Goal: Connect with others: Connect with others

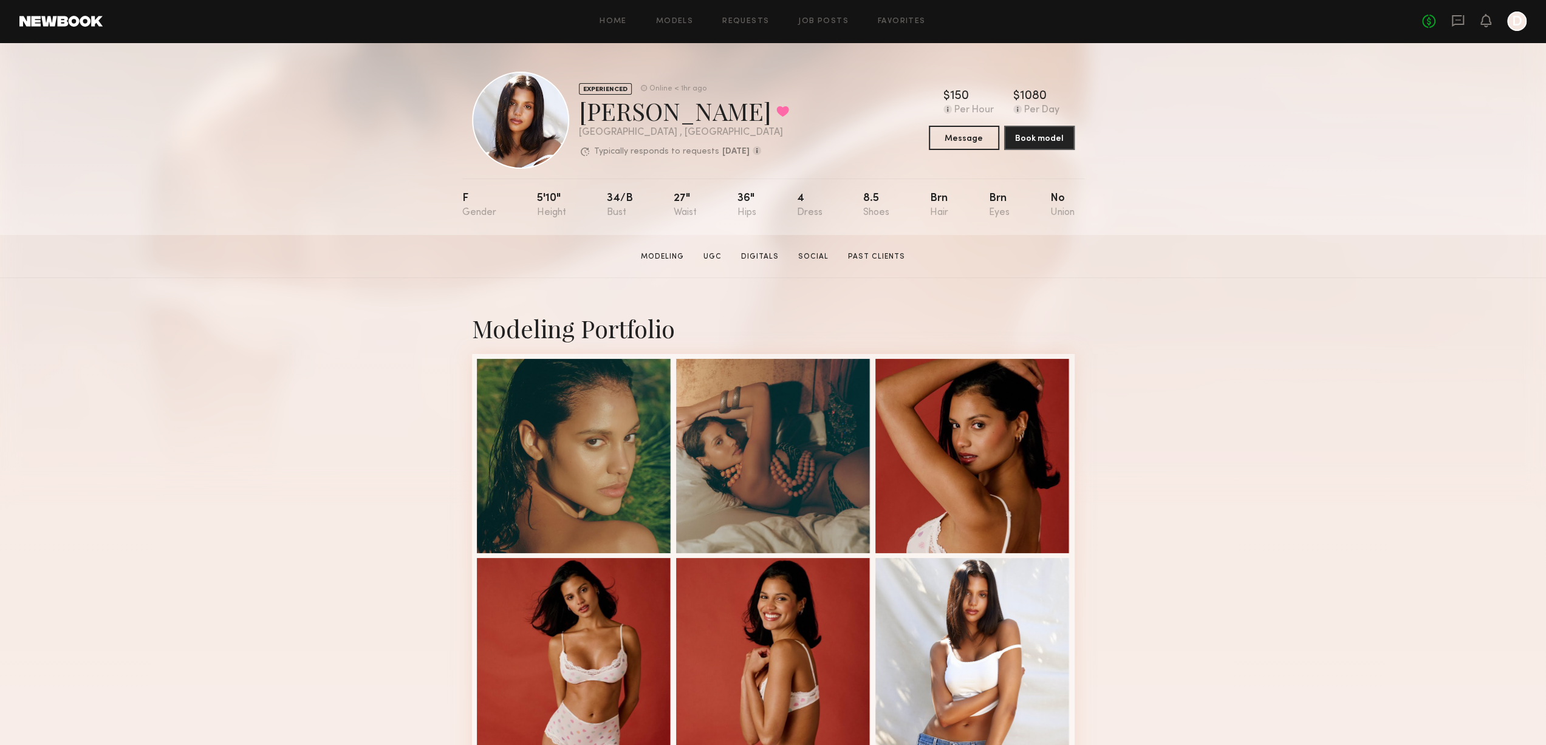
click at [1274, 404] on div "Modeling Portfolio View More" at bounding box center [773, 751] width 1546 height 946
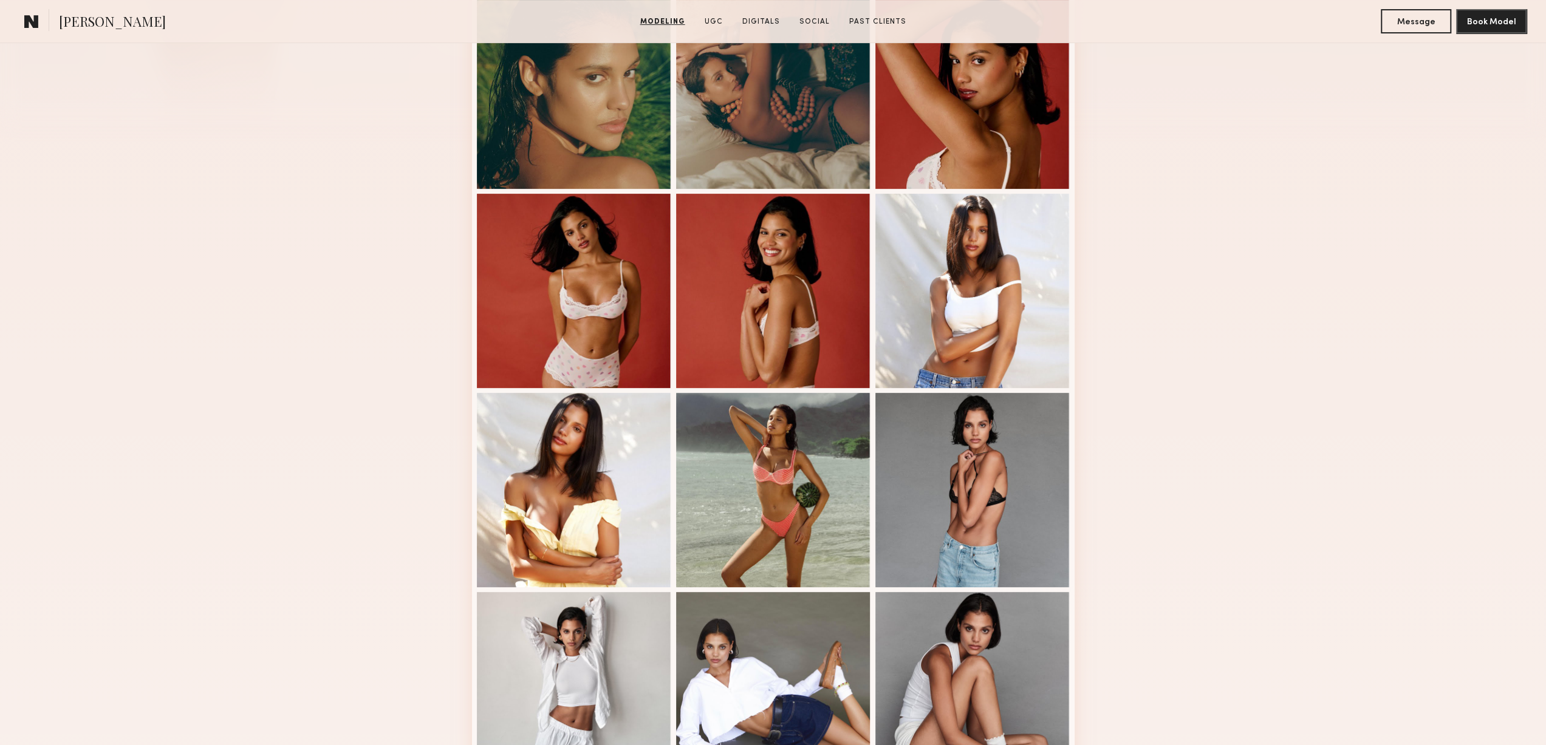
scroll to position [668, 0]
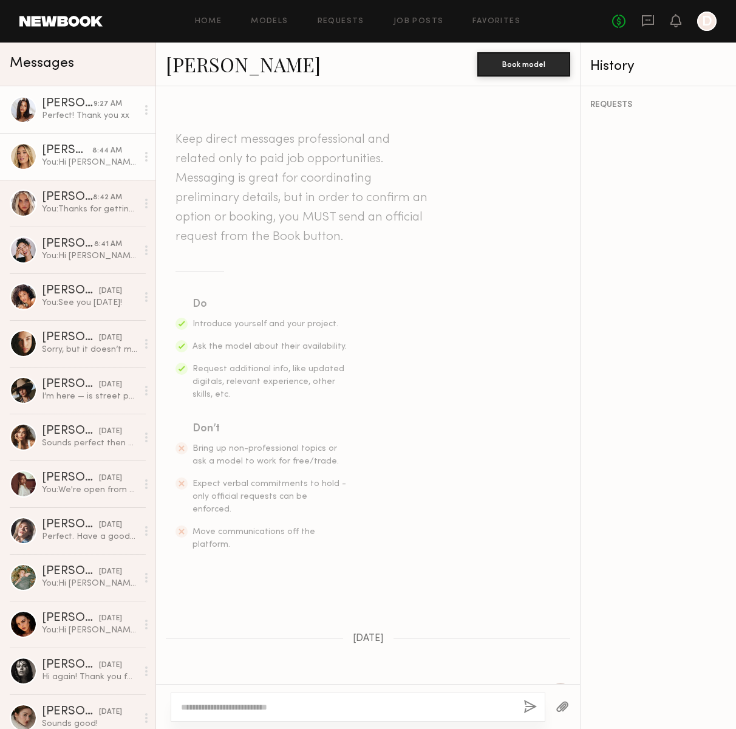
scroll to position [312, 0]
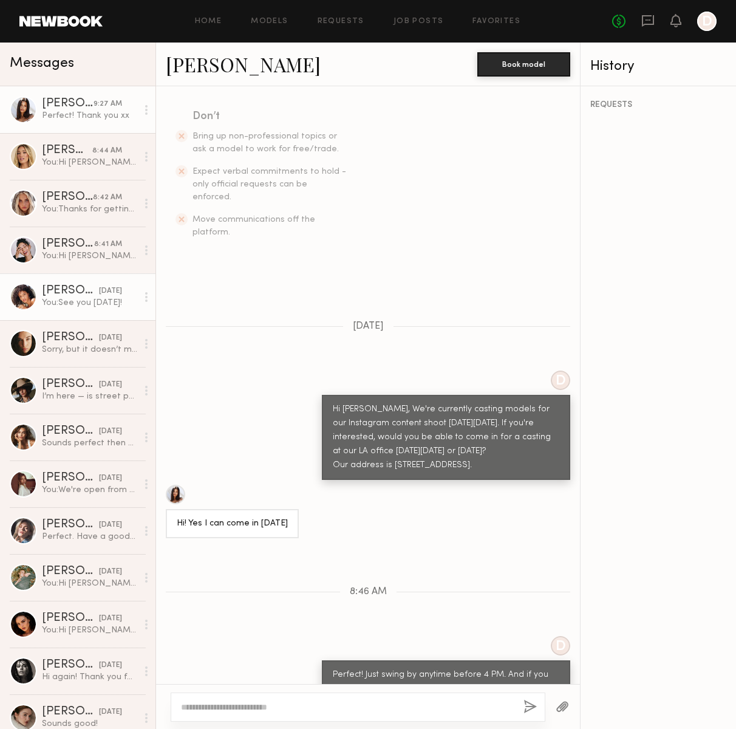
click at [76, 293] on div "[PERSON_NAME]" at bounding box center [70, 291] width 57 height 12
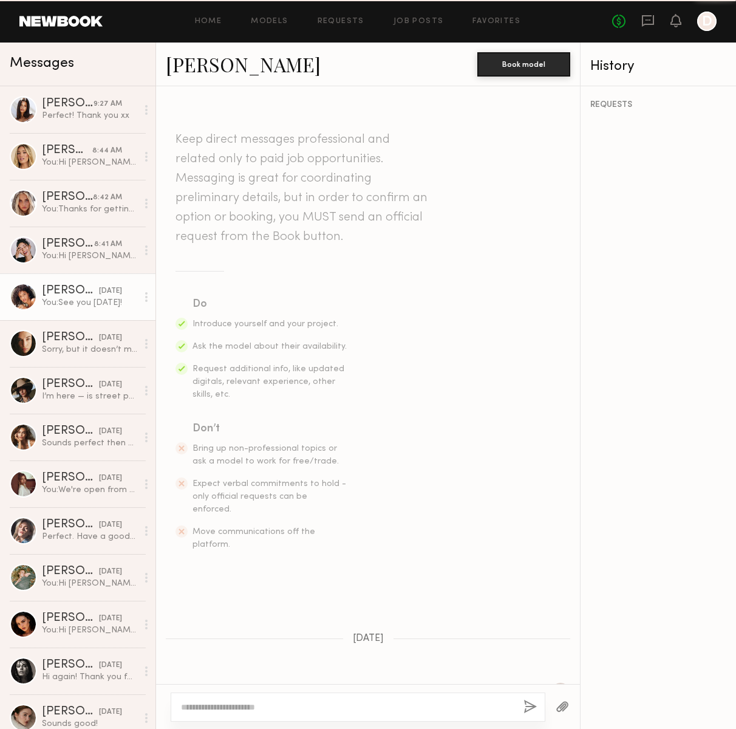
scroll to position [1310, 0]
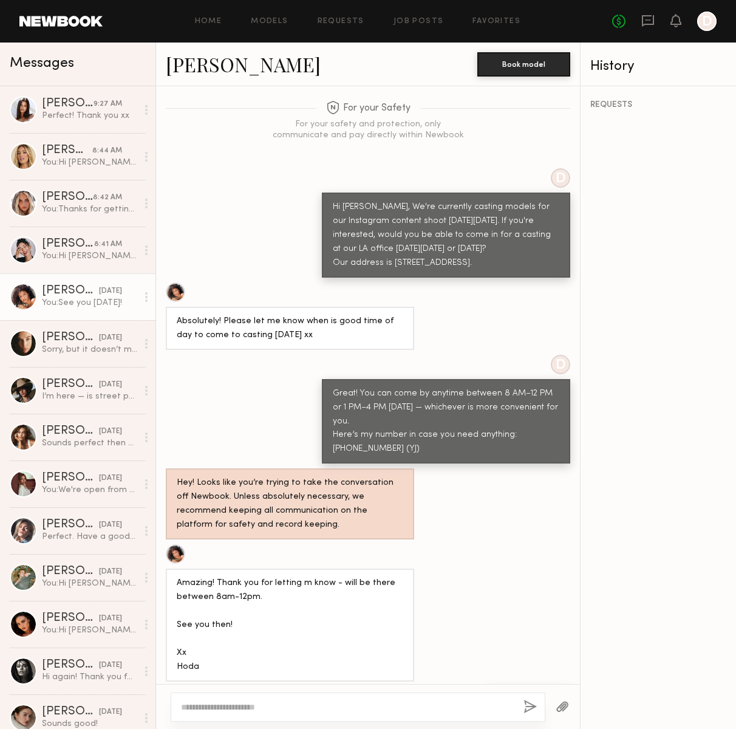
click at [199, 63] on link "[PERSON_NAME]" at bounding box center [243, 64] width 155 height 26
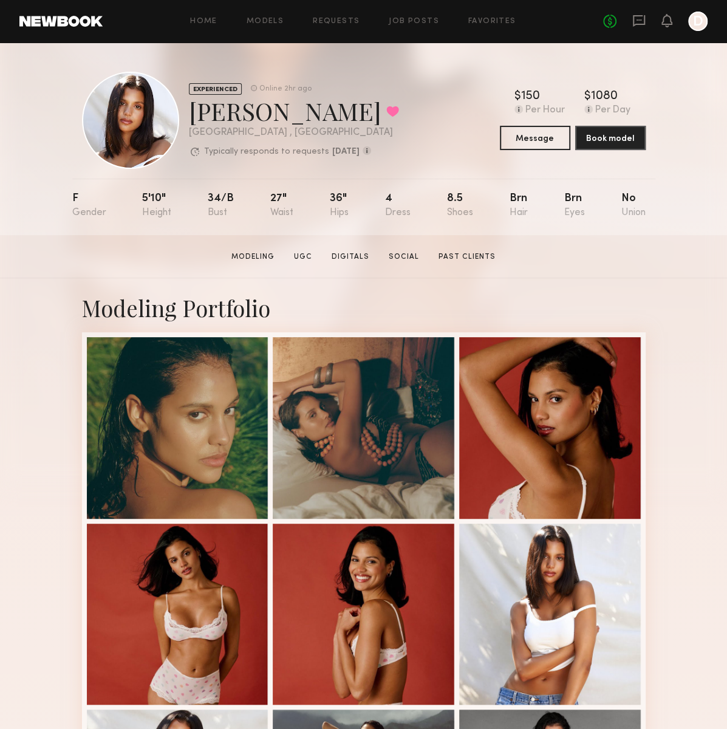
scroll to position [243, 0]
